Goal: Task Accomplishment & Management: Use online tool/utility

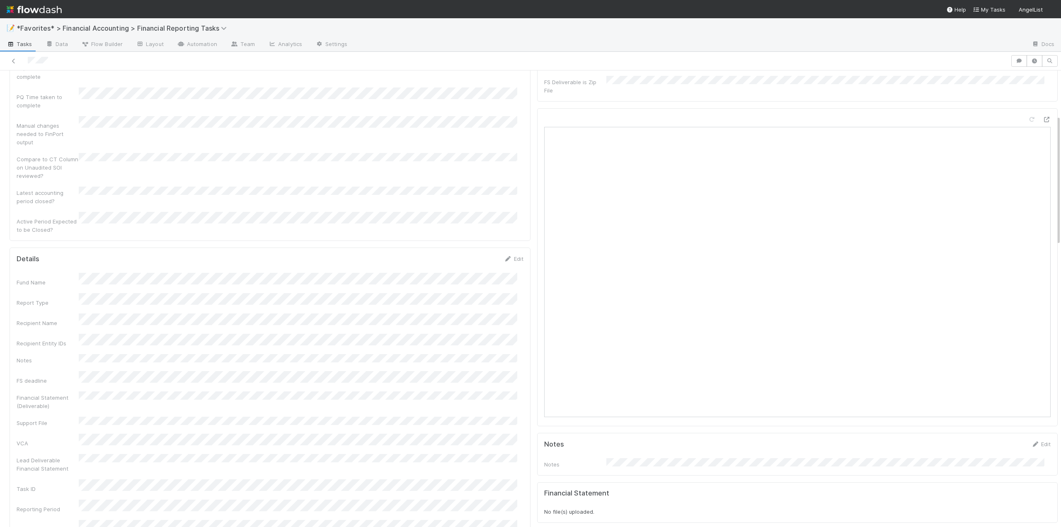
scroll to position [166, 0]
click at [514, 154] on link "Edit" at bounding box center [513, 157] width 19 height 7
click at [472, 153] on button "Save" at bounding box center [479, 160] width 24 height 14
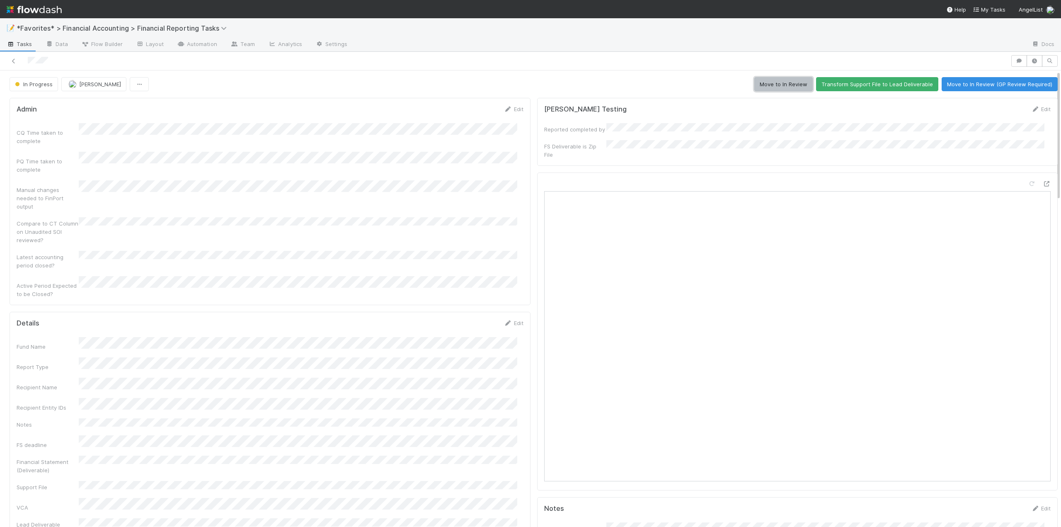
click at [783, 85] on button "Move to In Review" at bounding box center [783, 84] width 58 height 14
click at [14, 60] on icon at bounding box center [14, 60] width 8 height 5
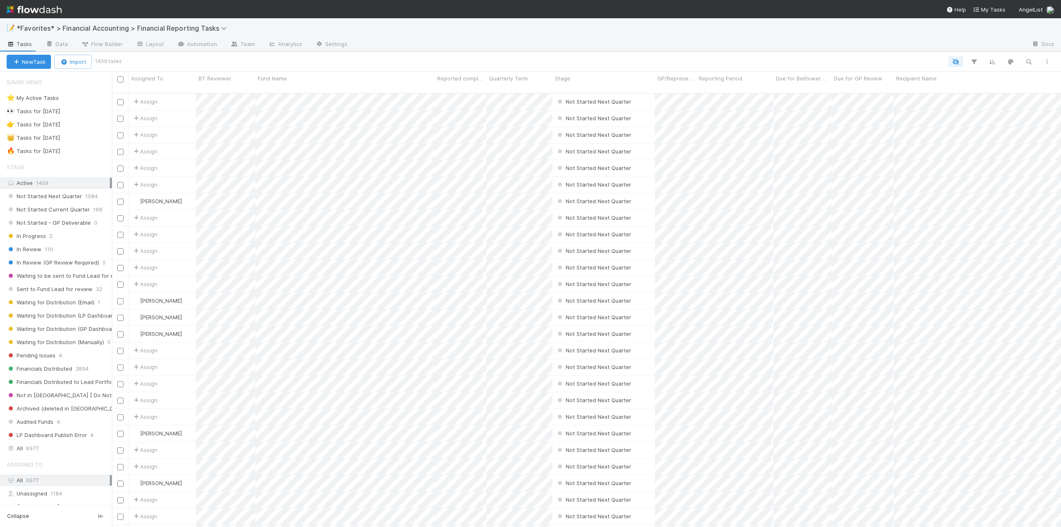
scroll to position [434, 943]
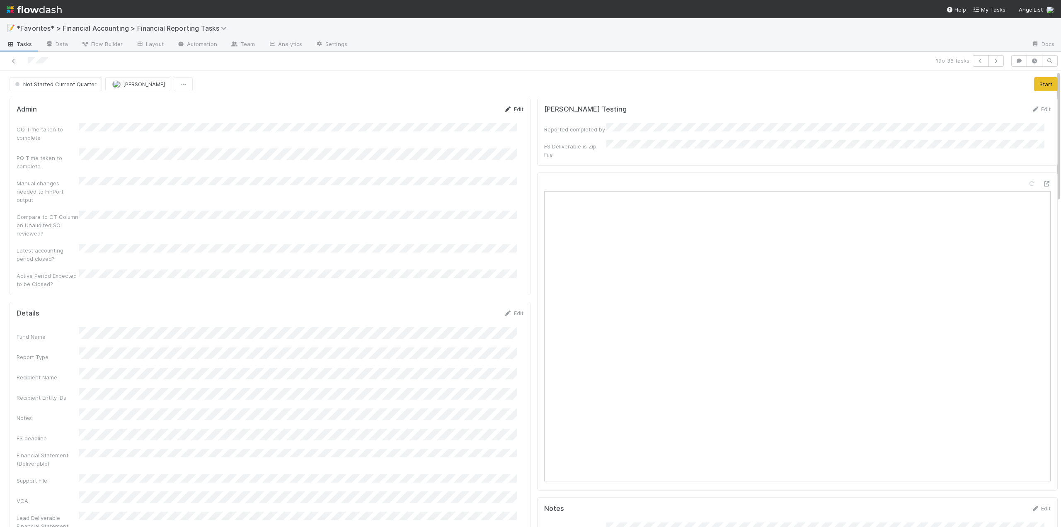
click at [514, 111] on link "Edit" at bounding box center [513, 109] width 19 height 7
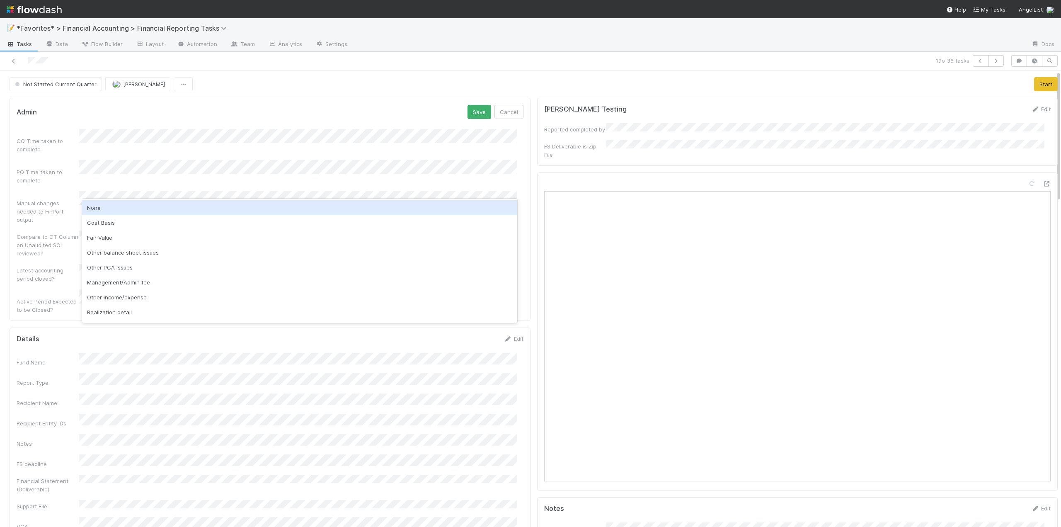
click at [97, 207] on div "None" at bounding box center [299, 207] width 435 height 15
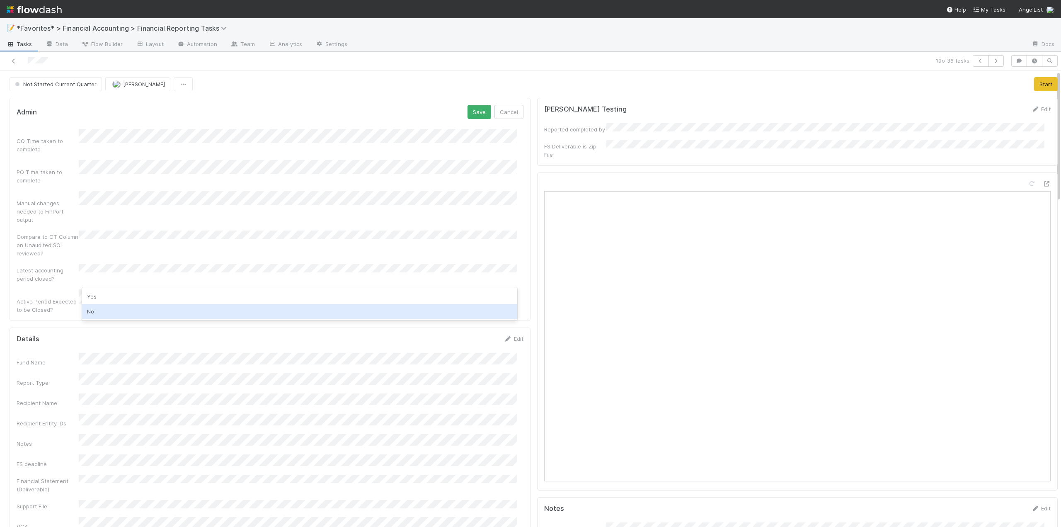
click at [102, 310] on div "No" at bounding box center [299, 311] width 435 height 15
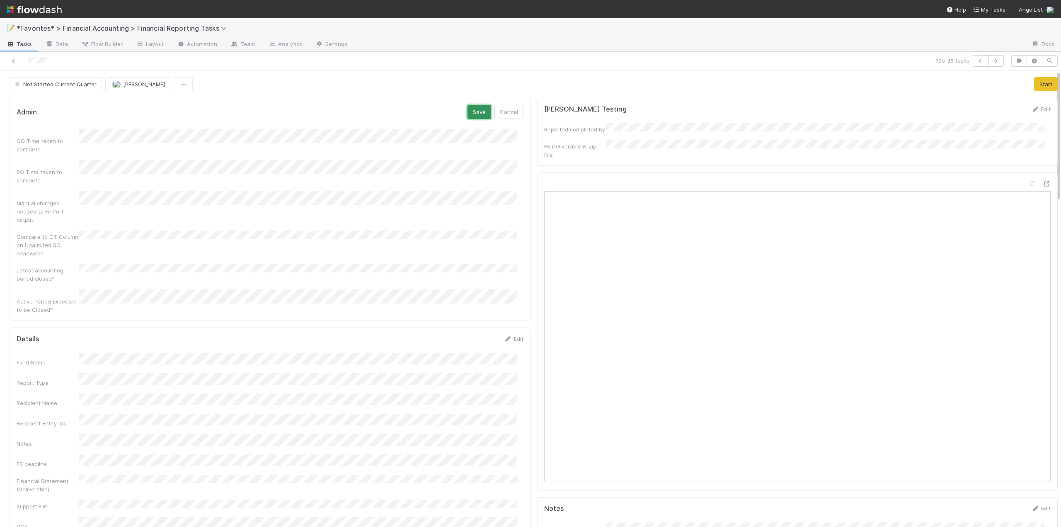
click at [470, 112] on button "Save" at bounding box center [479, 112] width 24 height 14
click at [515, 320] on link "Edit" at bounding box center [513, 323] width 19 height 7
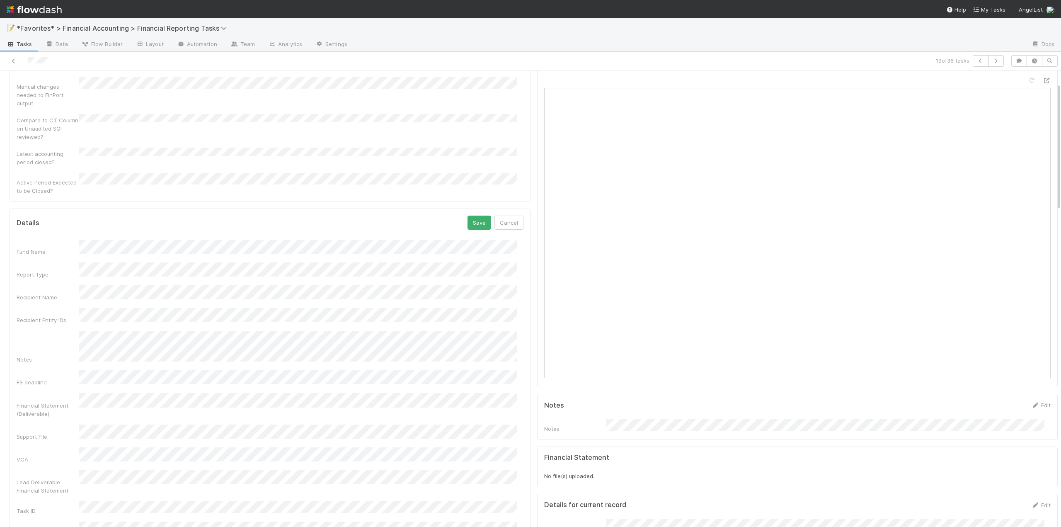
scroll to position [41, 0]
click at [473, 277] on button "Save" at bounding box center [479, 284] width 24 height 14
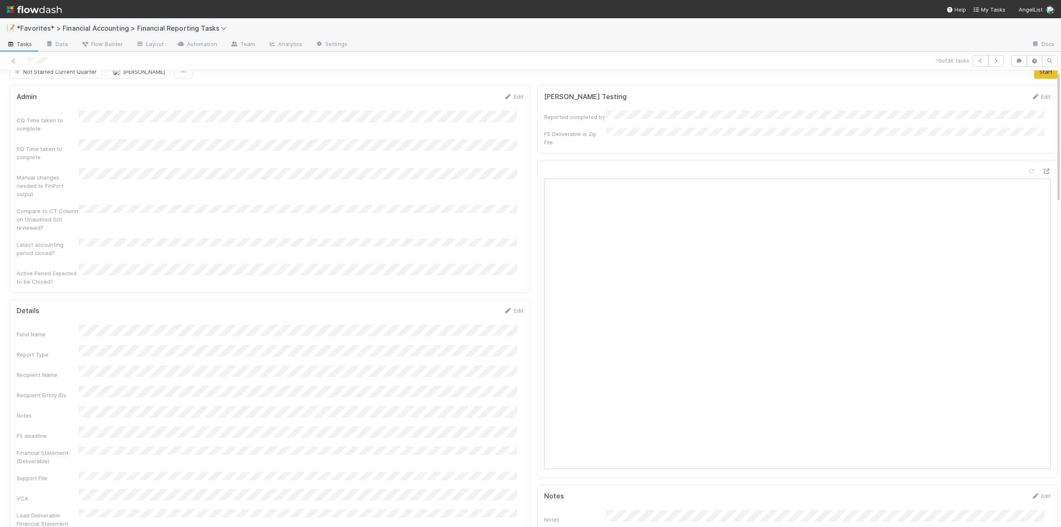
scroll to position [0, 0]
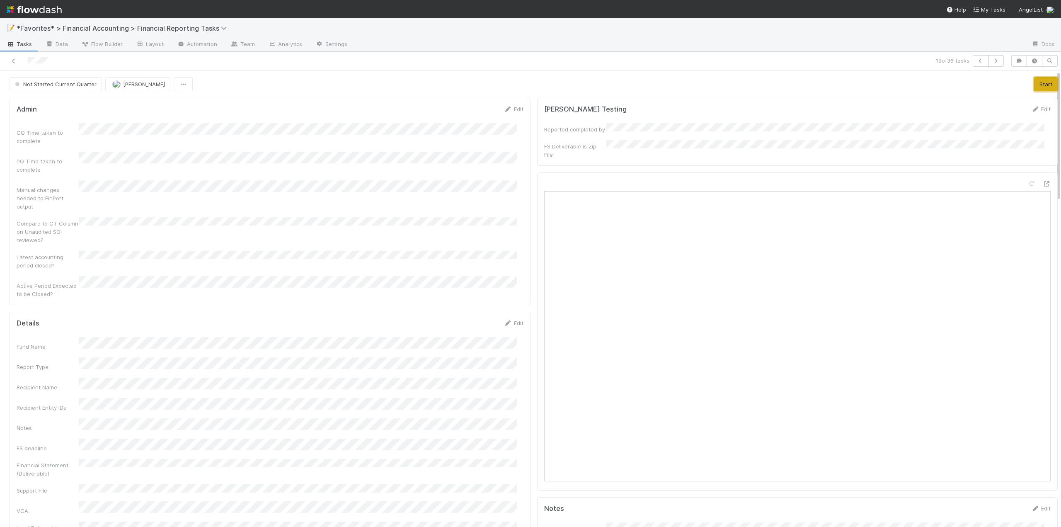
click at [1034, 81] on button "Start" at bounding box center [1046, 84] width 24 height 14
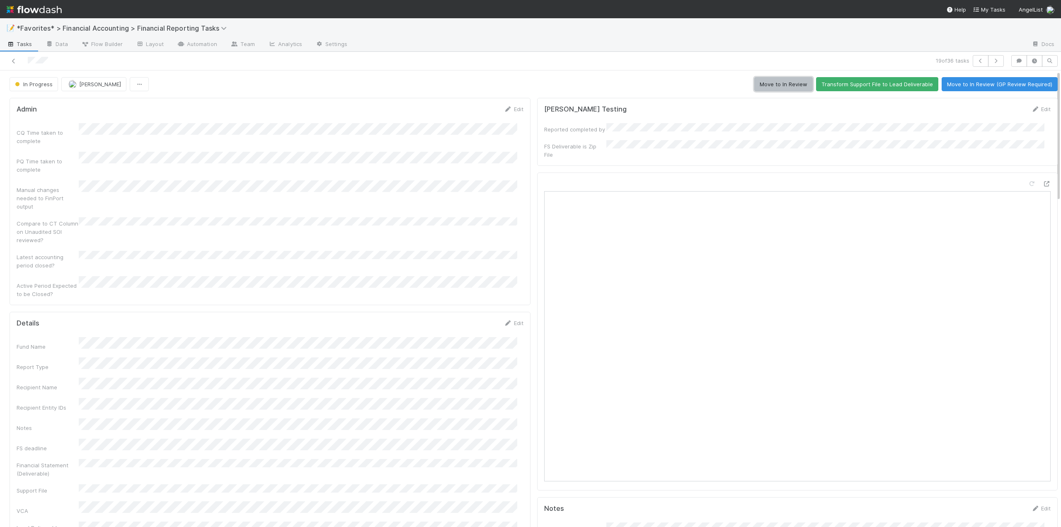
click at [791, 82] on button "Move to In Review" at bounding box center [783, 84] width 58 height 14
click at [15, 58] on icon at bounding box center [14, 60] width 8 height 5
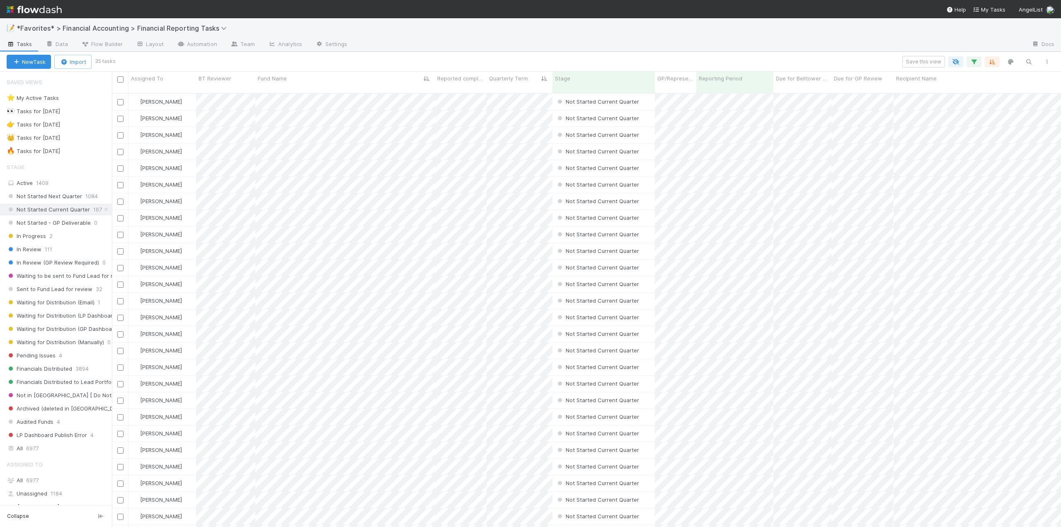
scroll to position [434, 943]
